Goal: Task Accomplishment & Management: Complete application form

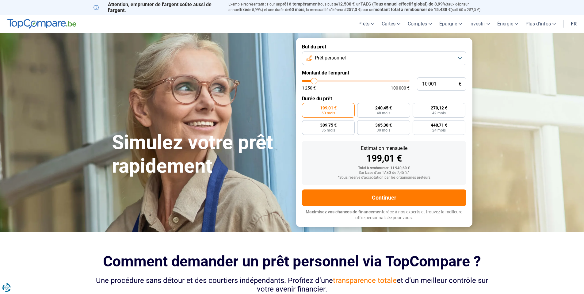
type input "10 250"
type input "10250"
type input "12 000"
type input "12000"
type input "13 250"
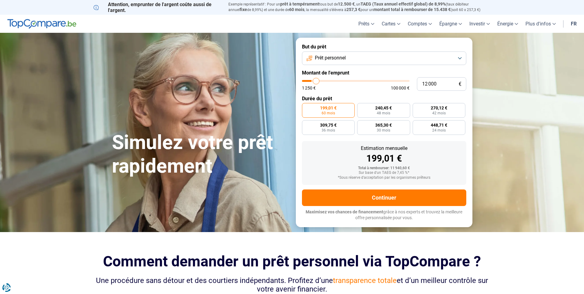
type input "13250"
type input "14 250"
type input "14250"
type input "15 500"
type input "15500"
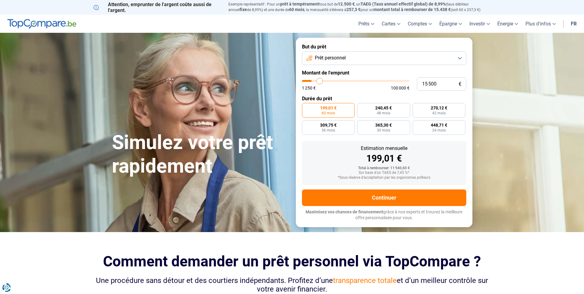
type input "16 250"
type input "16250"
type input "17 000"
type input "17000"
type input "19 000"
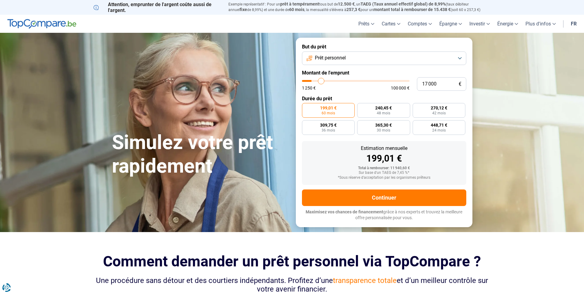
type input "19000"
type input "20 750"
type input "20750"
type input "22 250"
type input "22250"
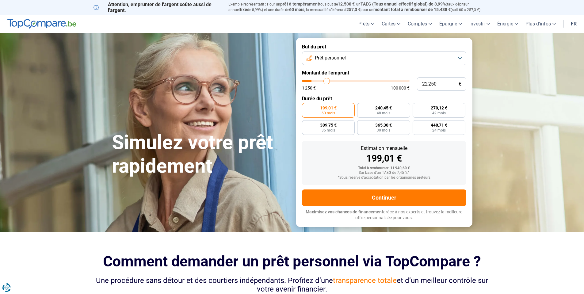
type input "23 750"
type input "23750"
type input "25 000"
type input "25000"
type input "26 500"
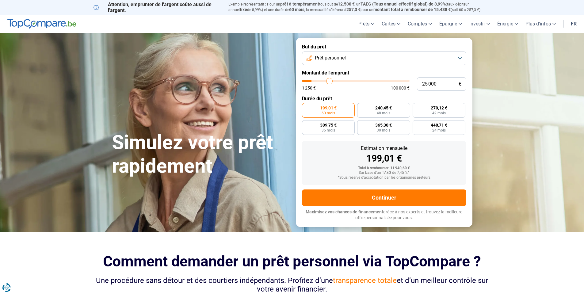
type input "26500"
type input "27 250"
type input "27250"
type input "28 000"
type input "28000"
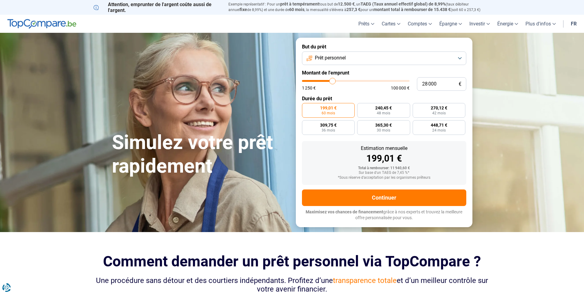
type input "29 000"
type input "29000"
type input "30 250"
type input "30250"
type input "30 500"
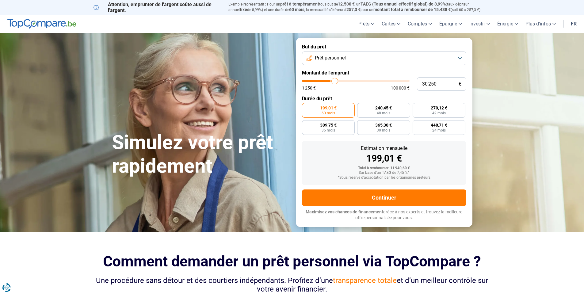
type input "30500"
type input "31 000"
type input "31000"
type input "32 250"
type input "32250"
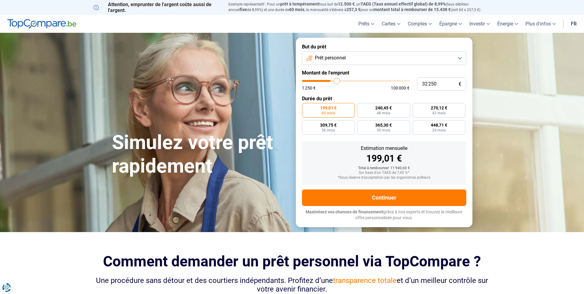
type input "33 750"
type input "33750"
type input "34 750"
type input "34750"
type input "35 500"
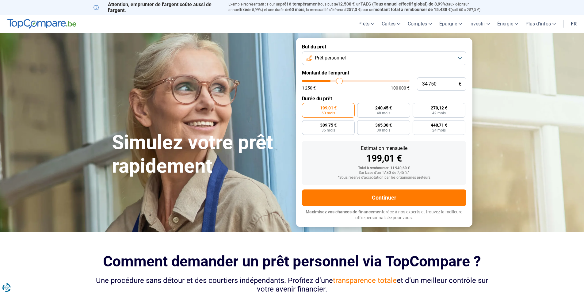
type input "35500"
type input "36 750"
type input "36750"
type input "37 000"
type input "37000"
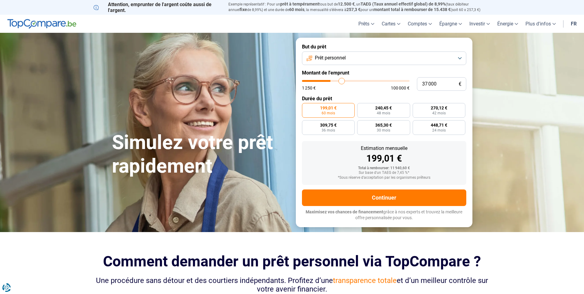
type input "37 250"
type input "37250"
type input "38 750"
type input "38750"
type input "41 250"
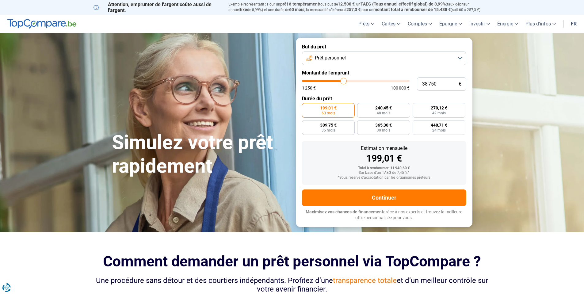
type input "41250"
type input "44 500"
type input "44500"
type input "45 000"
type input "45000"
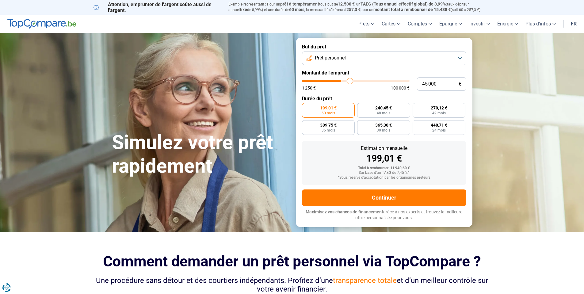
type input "45 250"
type input "45250"
type input "45 750"
type input "45750"
type input "46 000"
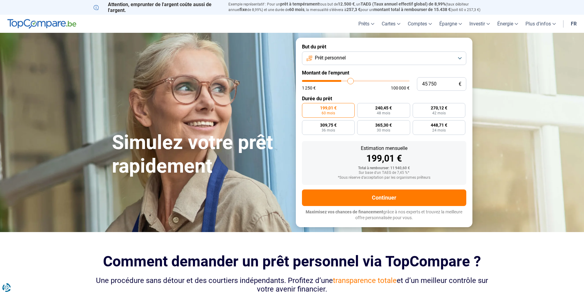
type input "46000"
type input "47 000"
type input "47000"
type input "47 250"
type input "47250"
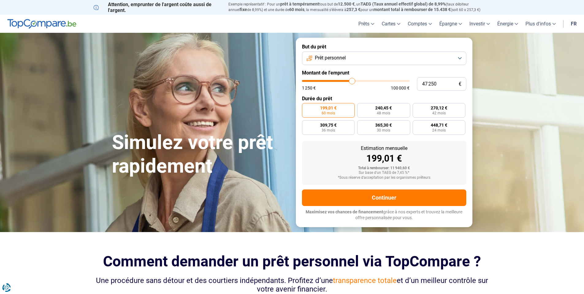
type input "48 000"
type input "48000"
type input "49 500"
type input "49500"
type input "49 750"
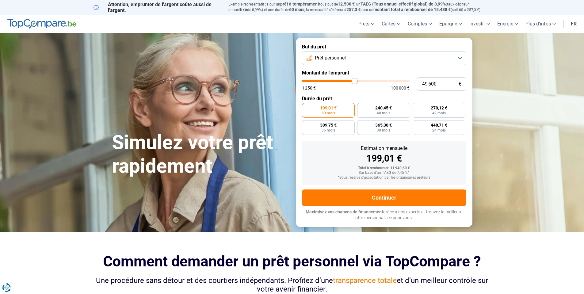
type input "49750"
type input "50 250"
type input "50250"
type input "51 000"
type input "51000"
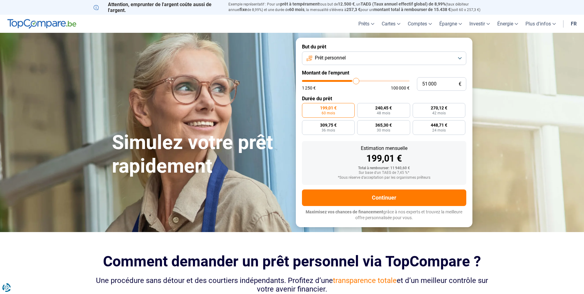
type input "51 250"
type input "51250"
type input "51 500"
type input "51500"
type input "51 750"
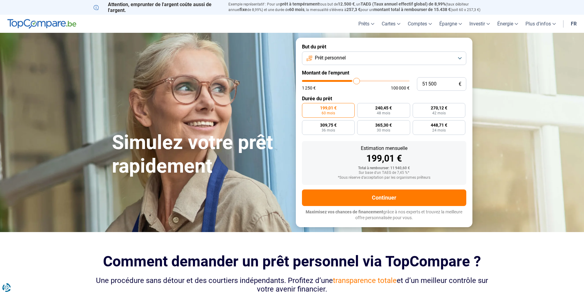
type input "51750"
type input "52 500"
type input "52500"
type input "52 750"
type input "52750"
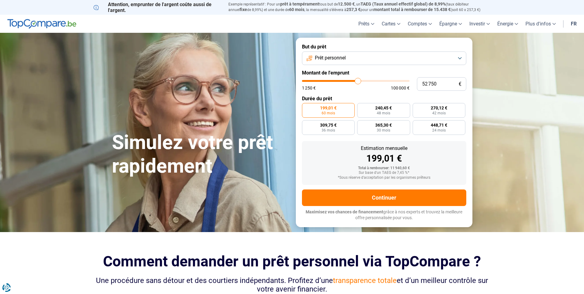
type input "53 500"
type input "53500"
type input "54 000"
type input "54000"
type input "54 250"
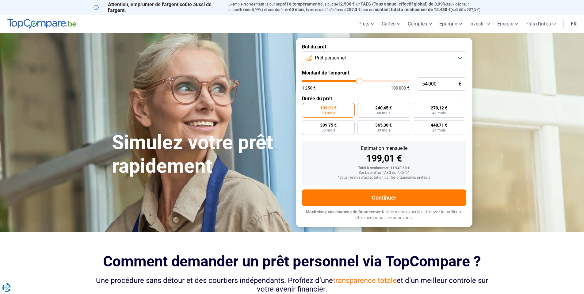
type input "54250"
type input "54 750"
type input "54750"
type input "55 500"
type input "55500"
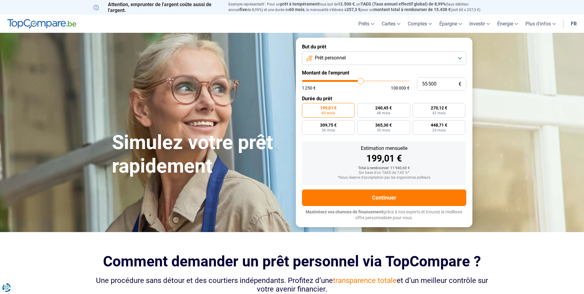
type input "55 000"
type input "55000"
type input "54 500"
type input "54500"
type input "53 250"
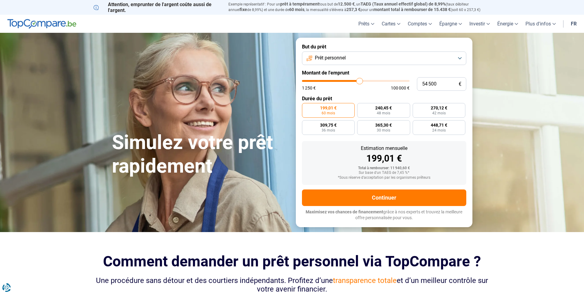
type input "53250"
type input "52 500"
type input "52500"
type input "51 750"
type input "51750"
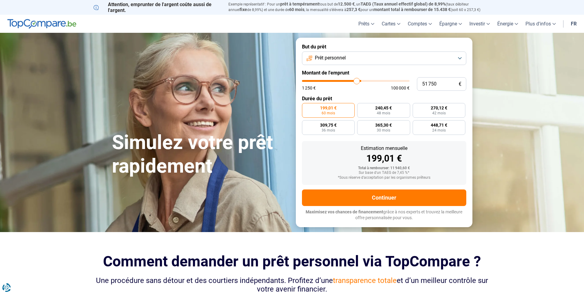
type input "50 500"
type input "50500"
type input "50 000"
type input "50000"
type input "49 500"
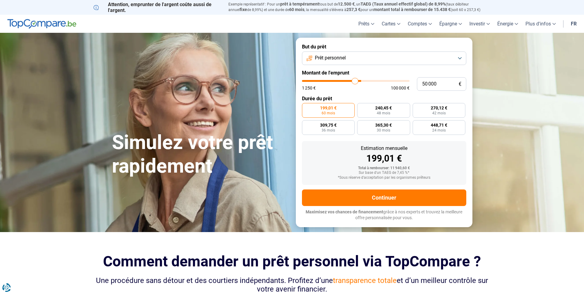
type input "49500"
type input "48 250"
type input "48250"
type input "47 500"
type input "47500"
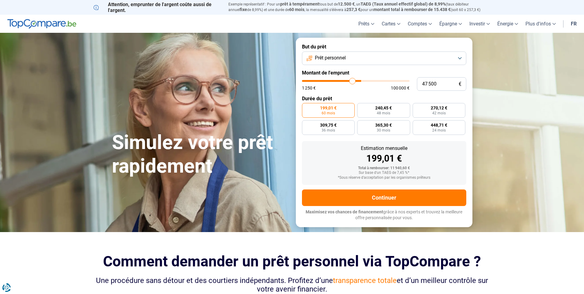
type input "46 500"
type input "46500"
type input "45 750"
type input "45750"
type input "45 500"
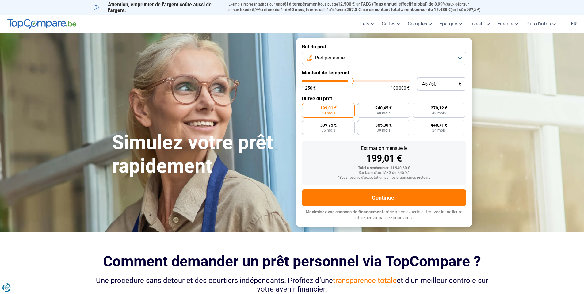
type input "45500"
type input "45 750"
type input "45750"
type input "46 000"
type input "46000"
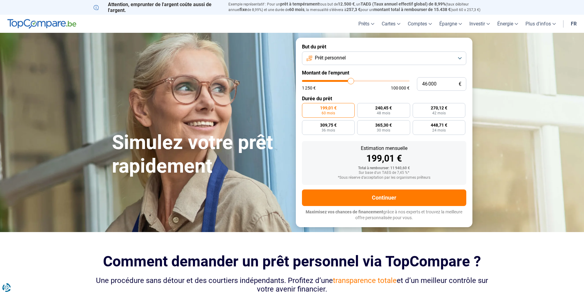
type input "47 500"
type input "47500"
type input "46 750"
type input "46750"
type input "46 500"
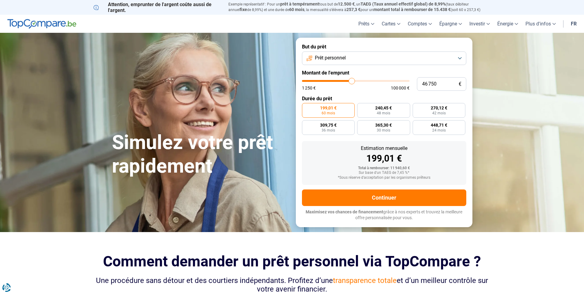
type input "46500"
type input "46 000"
drag, startPoint x: 313, startPoint y: 80, endPoint x: 351, endPoint y: 87, distance: 38.4
type input "46000"
click at [351, 82] on input "range" at bounding box center [356, 81] width 108 height 2
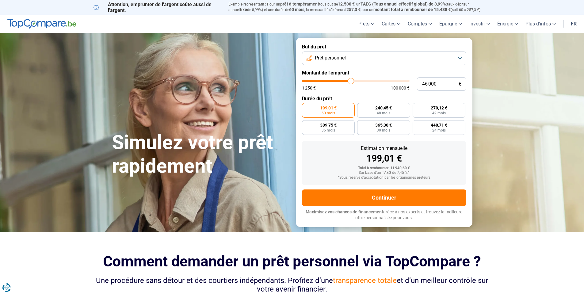
radio input "false"
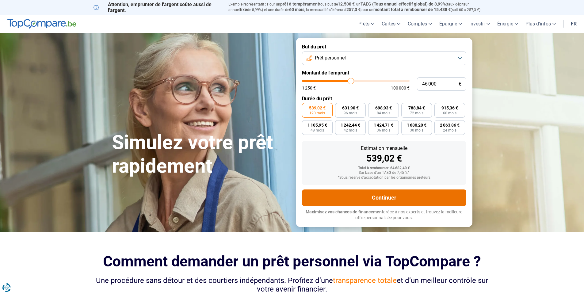
click at [382, 199] on button "Continuer" at bounding box center [384, 197] width 164 height 17
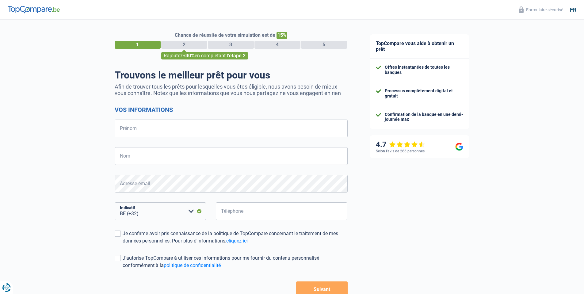
select select "32"
